Goal: Task Accomplishment & Management: Use online tool/utility

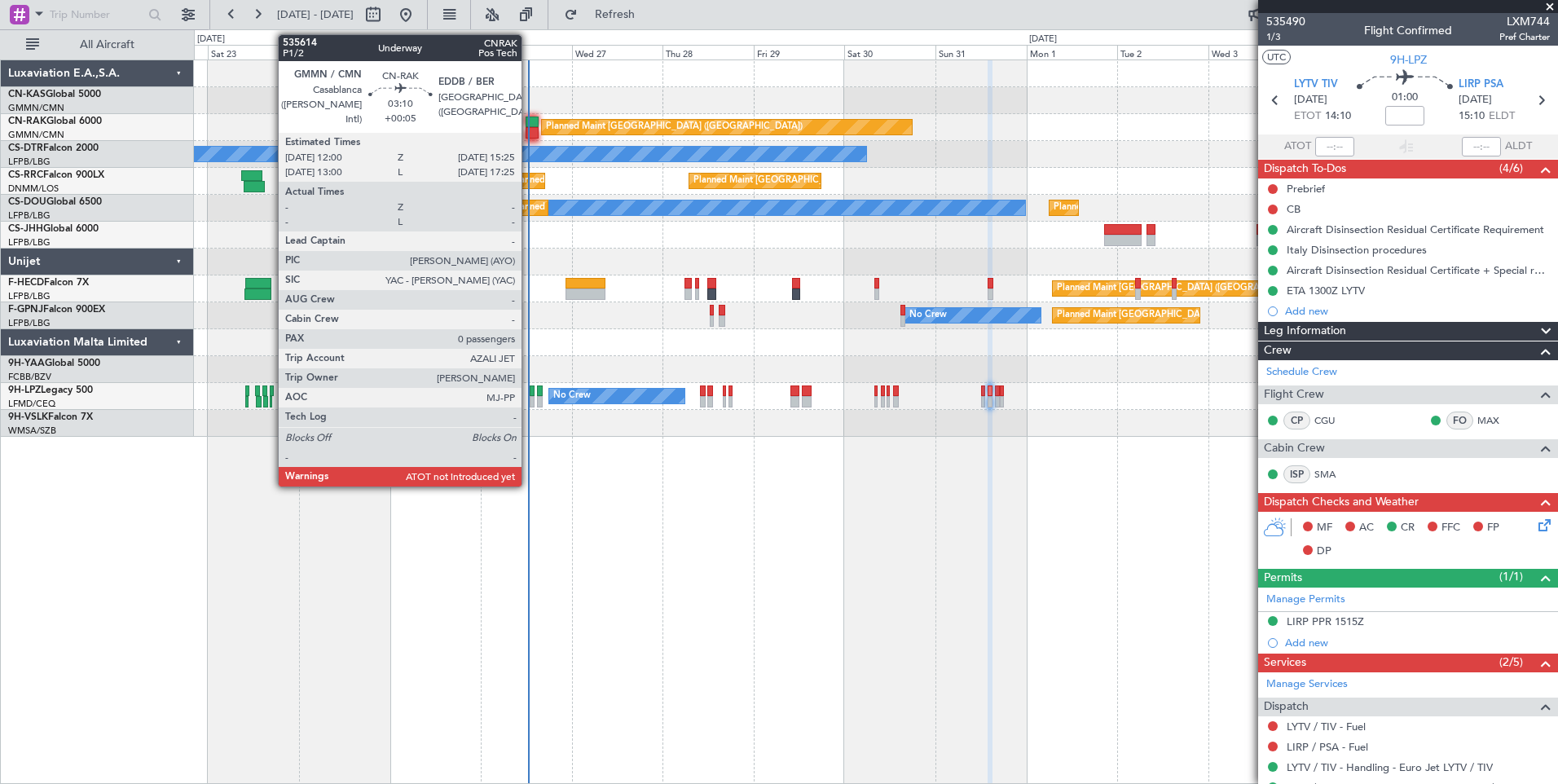
click at [529, 132] on div at bounding box center [531, 132] width 13 height 11
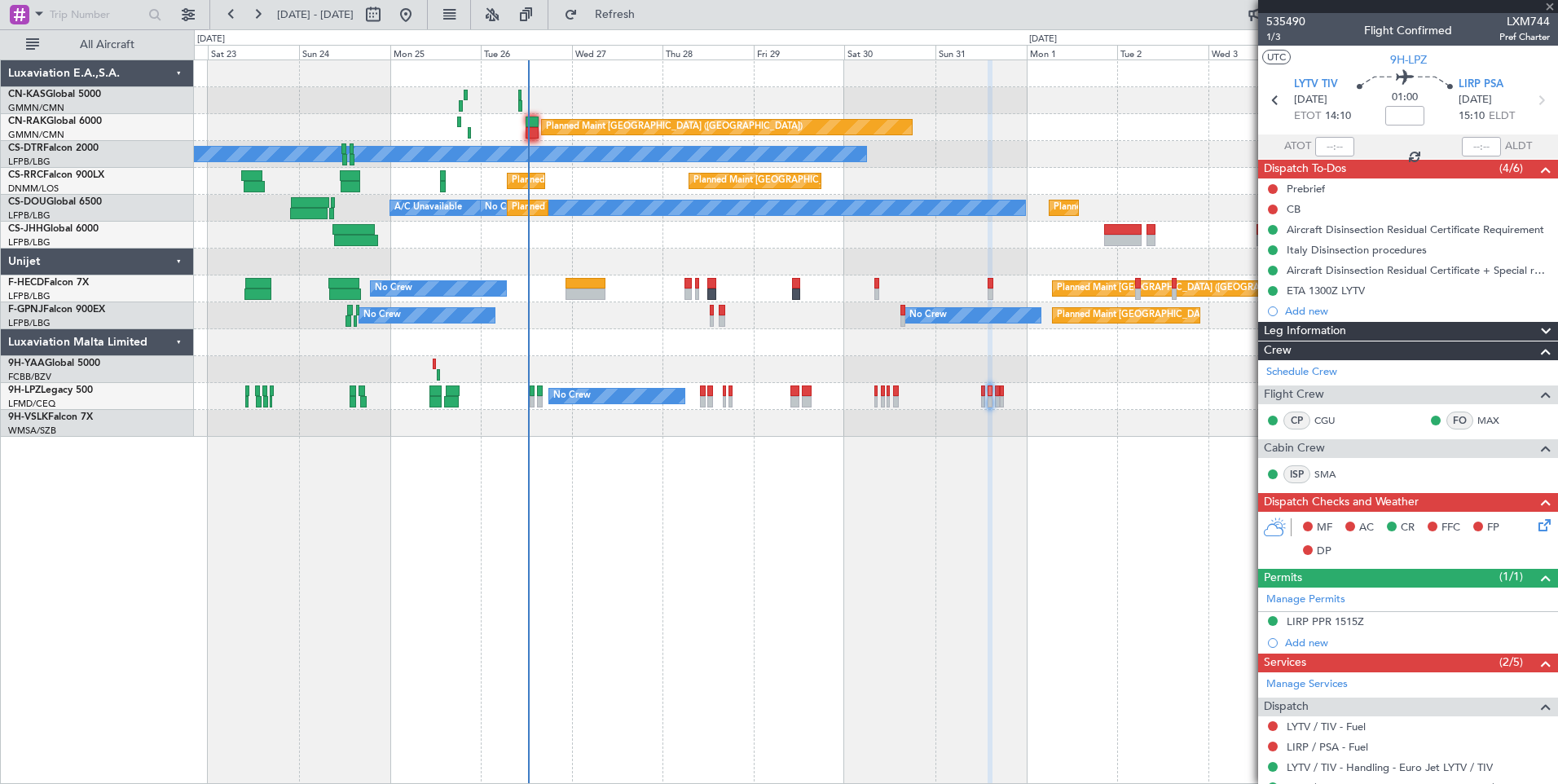
type input "+00:05"
type input "0"
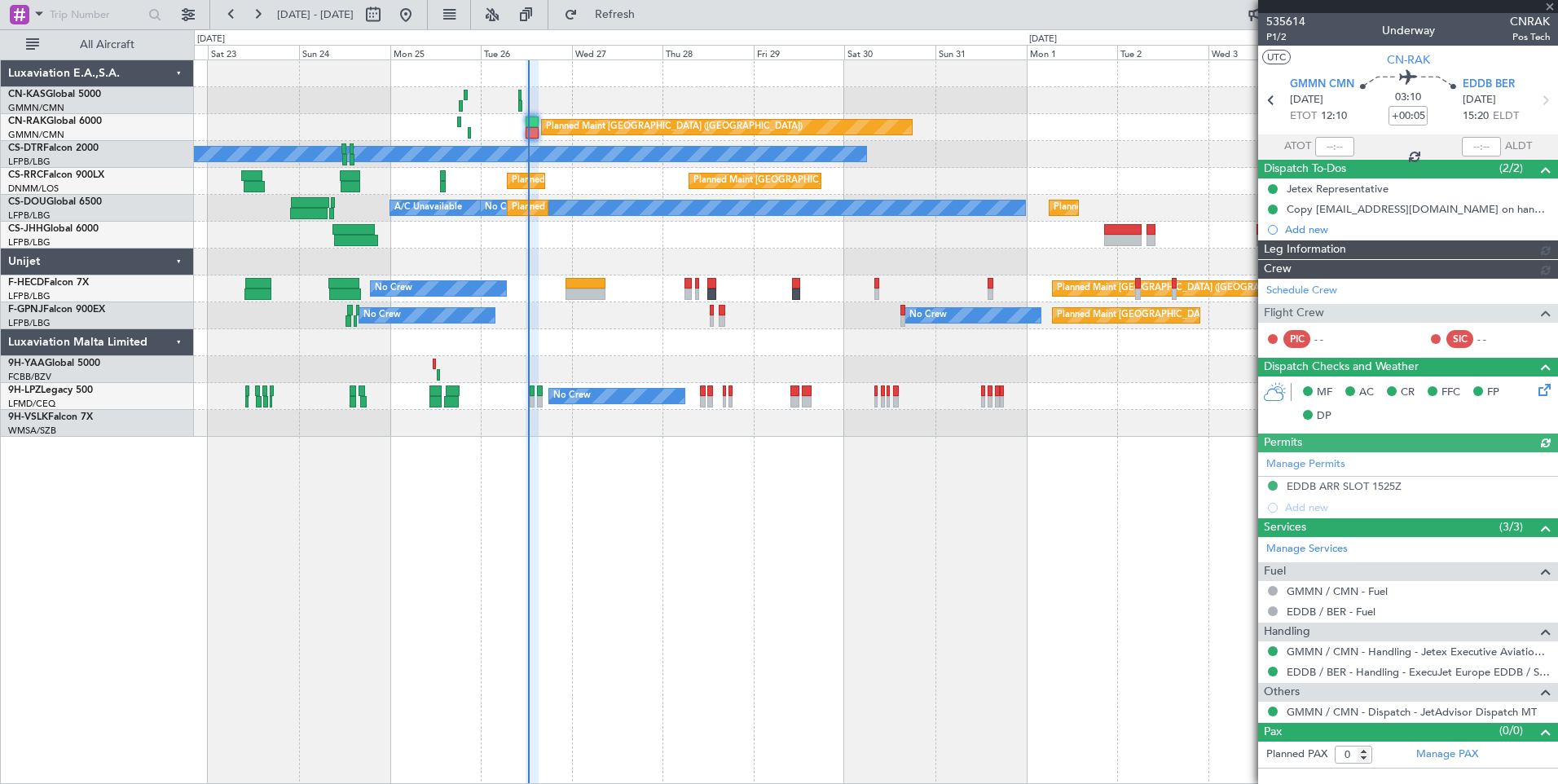
type input "[PERSON_NAME] ([PERSON_NAME])"
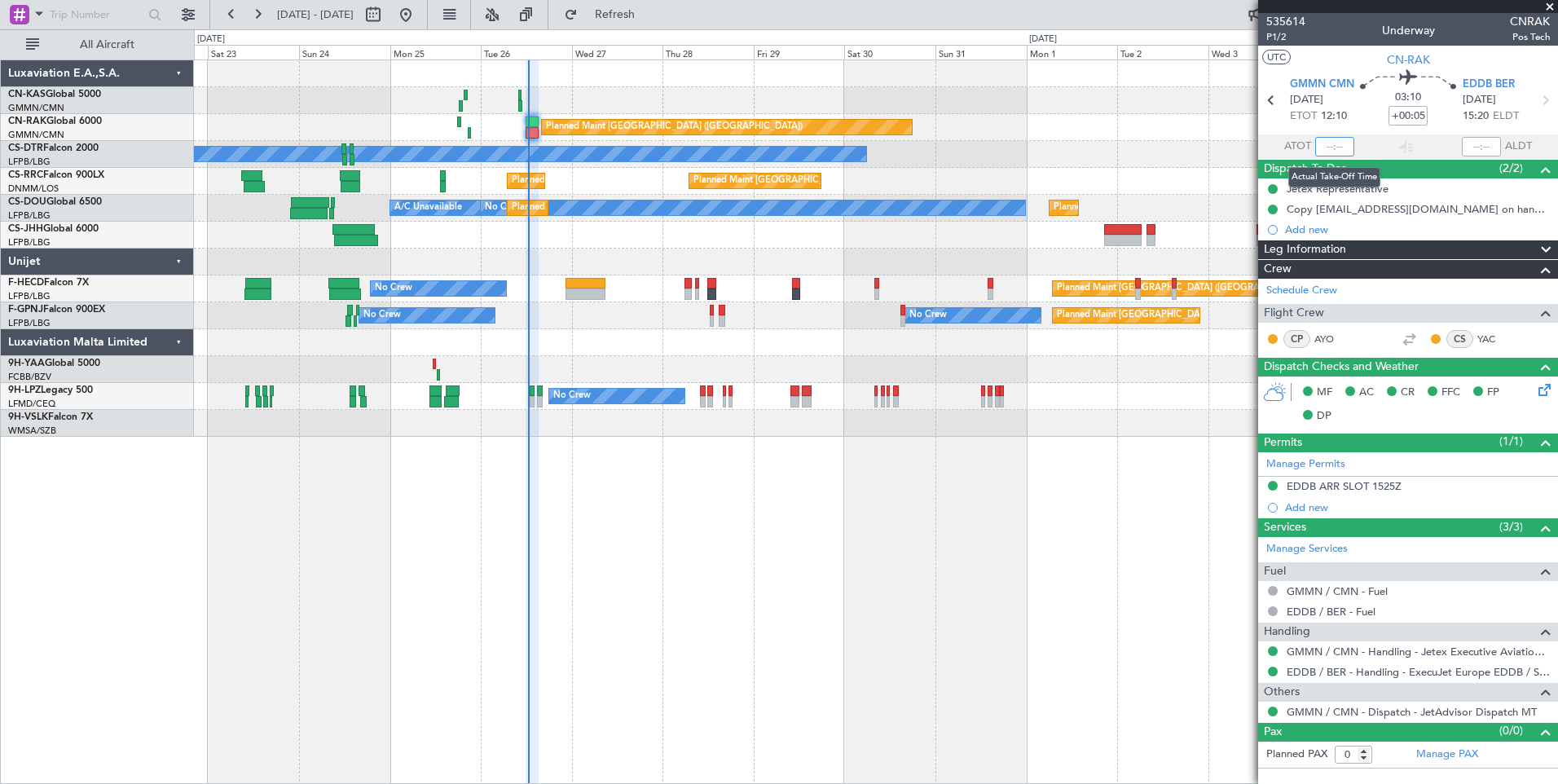
click at [1343, 143] on input "text" at bounding box center [1335, 146] width 39 height 20
click at [714, 553] on div "Planned Maint [GEOGRAPHIC_DATA] ([GEOGRAPHIC_DATA]) No Crew Planned Maint Sofia…" at bounding box center [876, 422] width 1364 height 724
type input "12:16"
click at [1272, 32] on mat-tooltip-component "Trip Number" at bounding box center [1286, 51] width 80 height 44
click at [1284, 36] on span "P1/2" at bounding box center [1286, 37] width 39 height 14
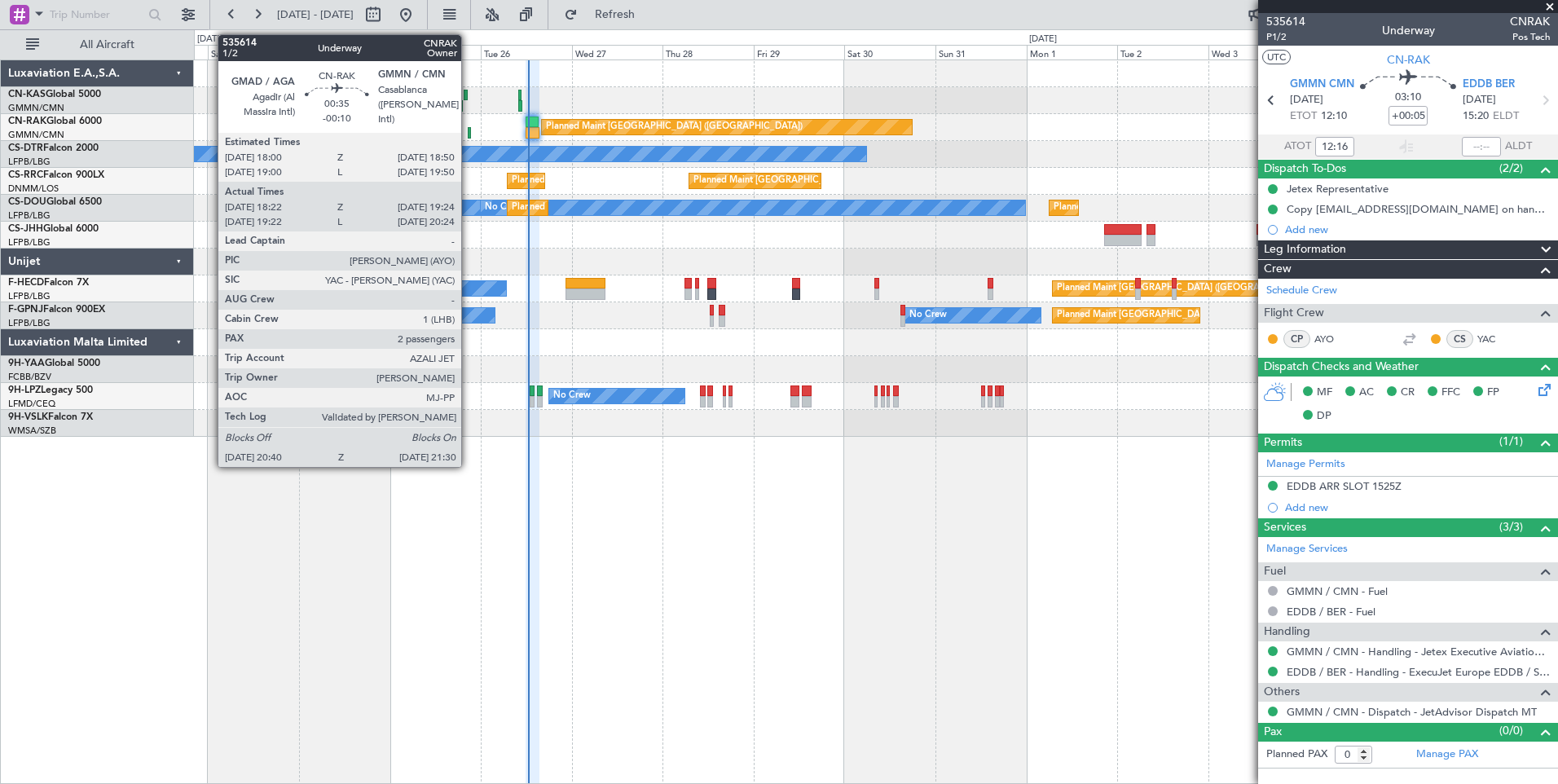
click at [468, 131] on div at bounding box center [470, 132] width 3 height 11
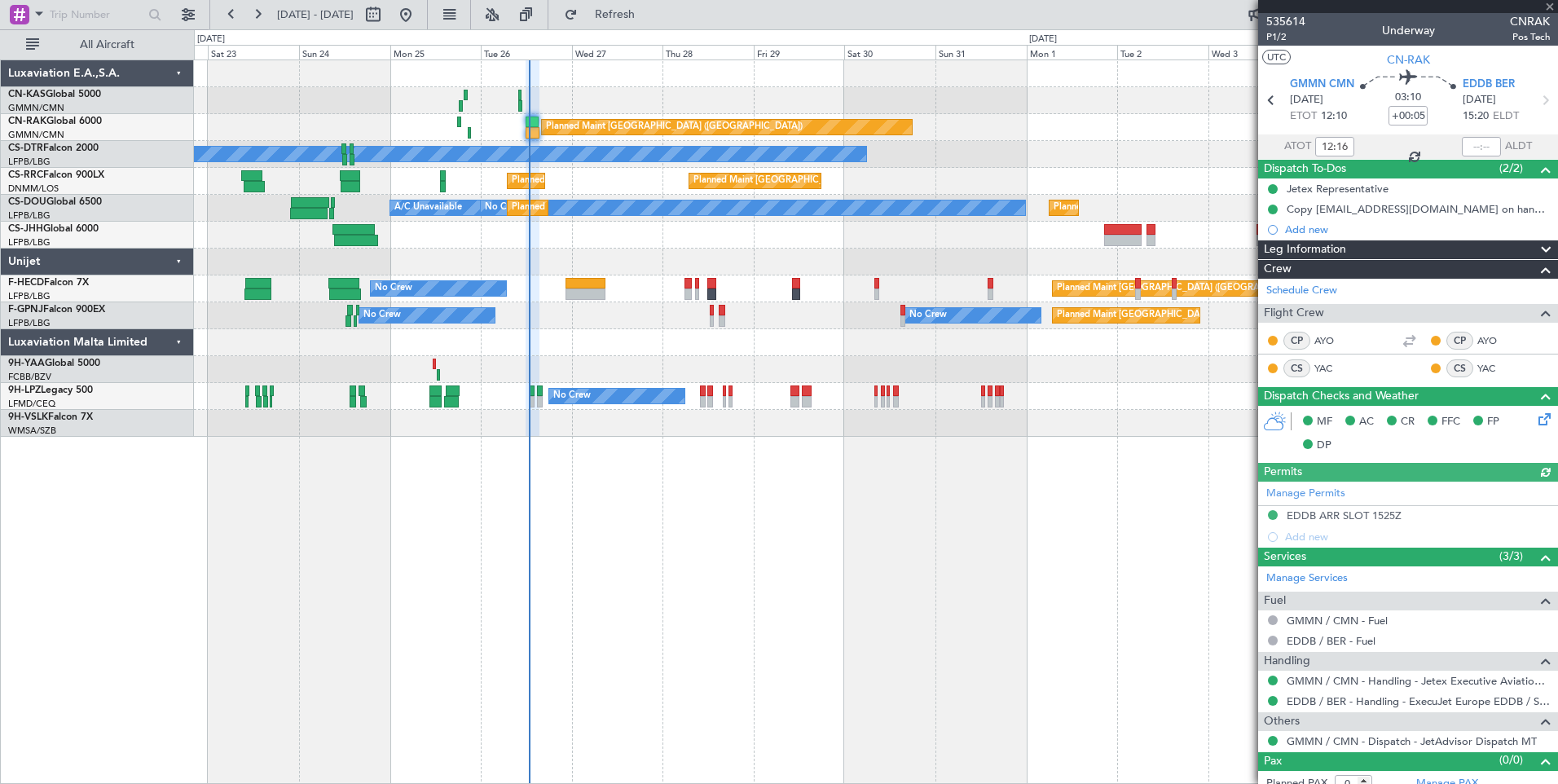
type input "[PERSON_NAME] ([PERSON_NAME])"
